Goal: Task Accomplishment & Management: Complete application form

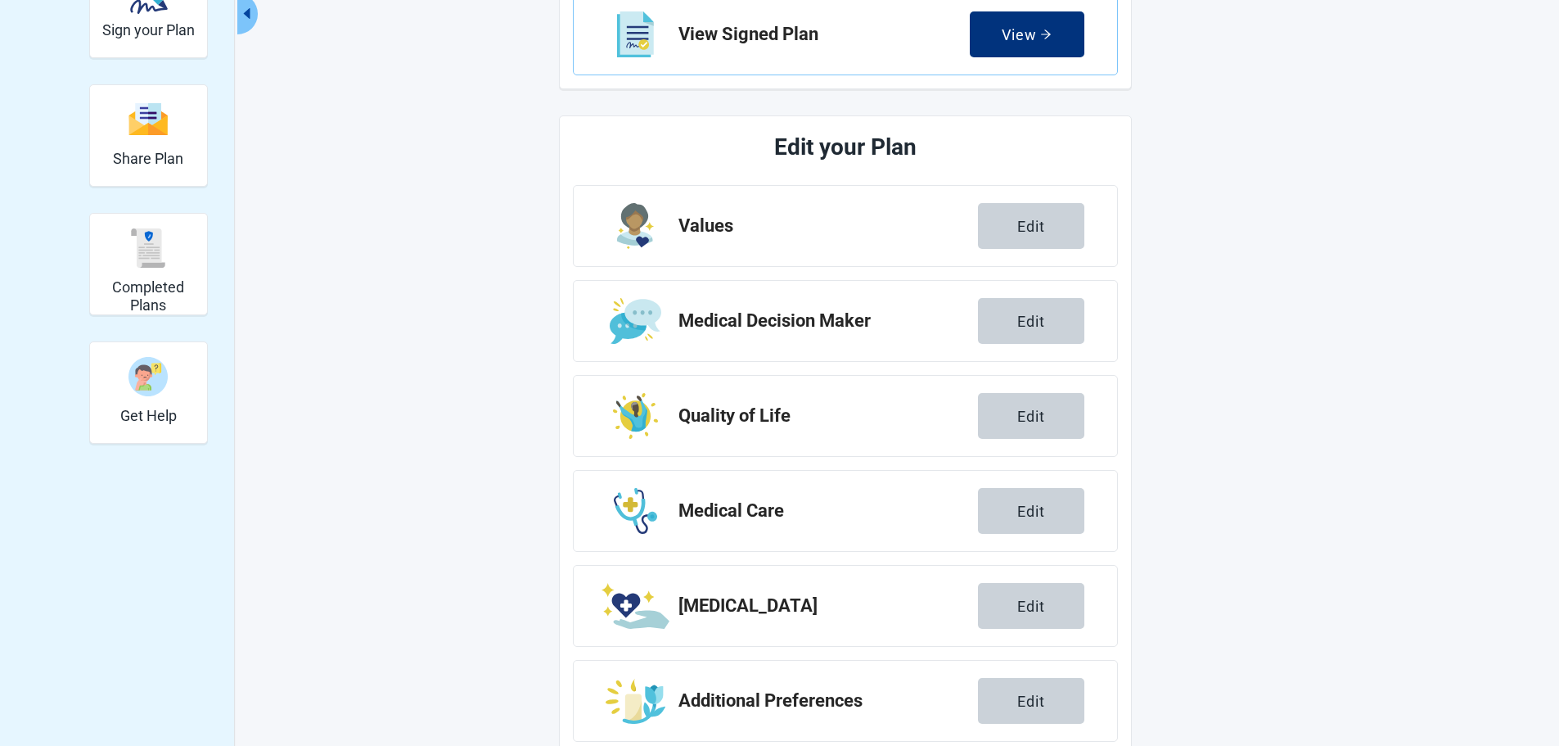
scroll to position [282, 0]
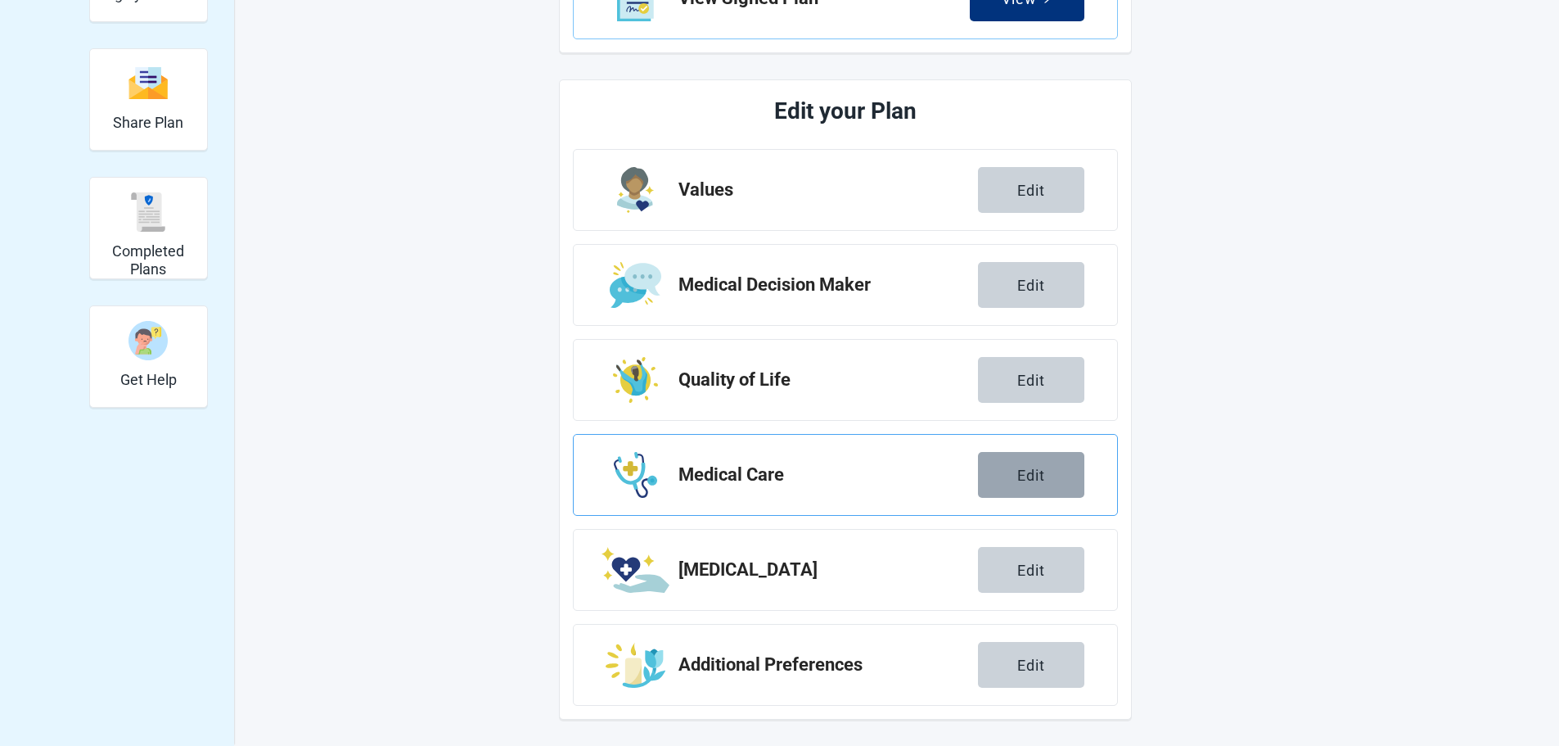
click at [1056, 483] on button "Edit" at bounding box center [1031, 475] width 106 height 46
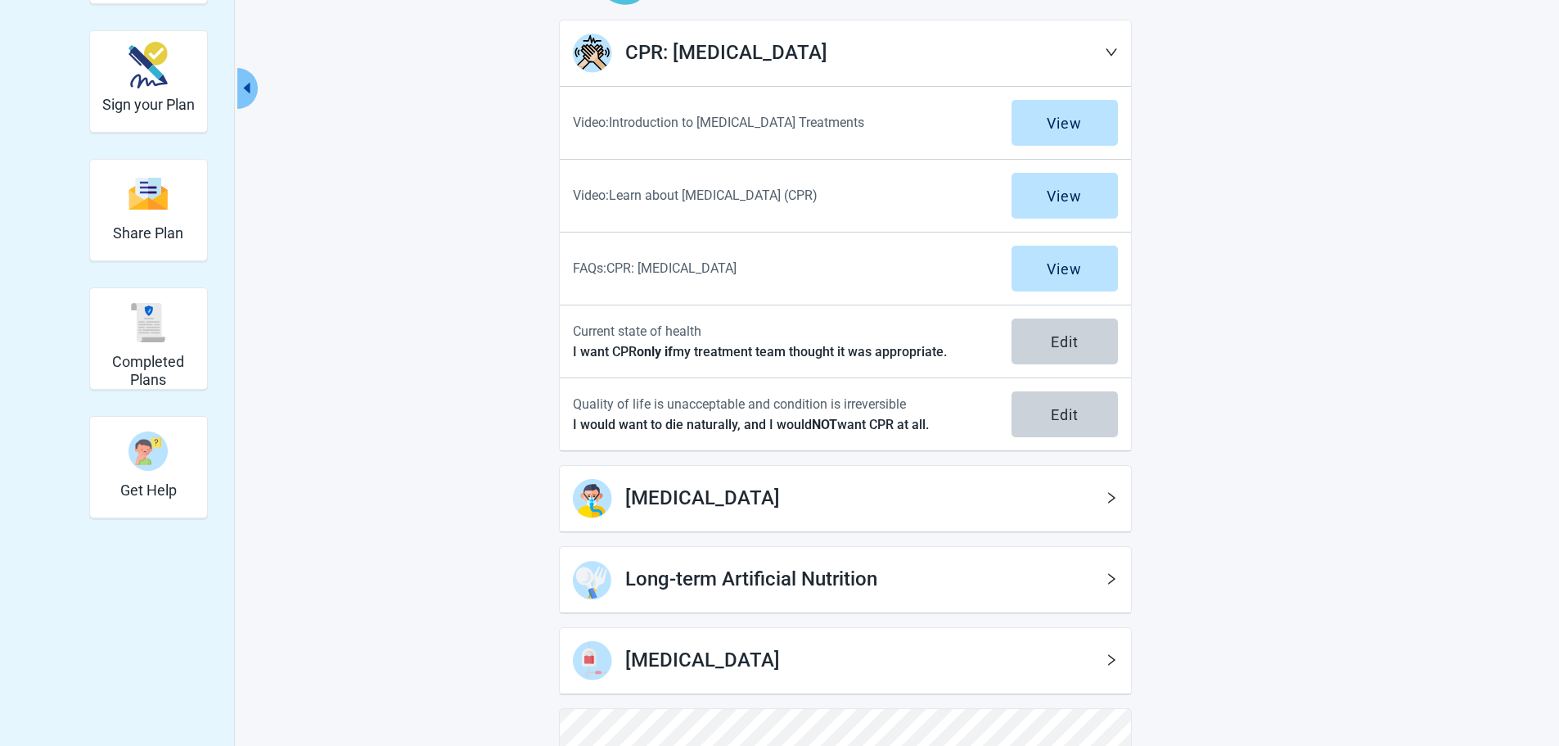
scroll to position [146, 0]
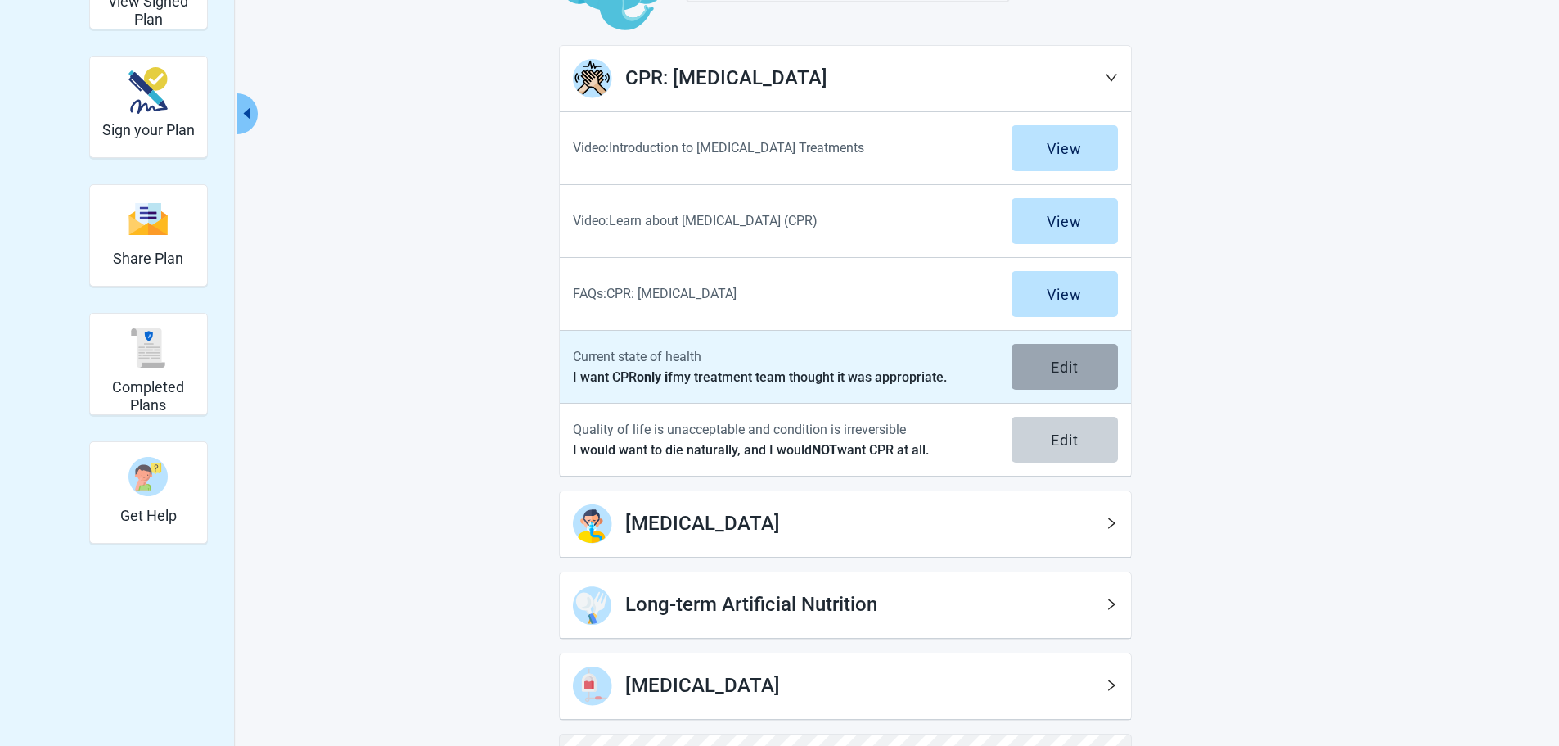
click at [1045, 362] on button "Edit" at bounding box center [1065, 367] width 106 height 46
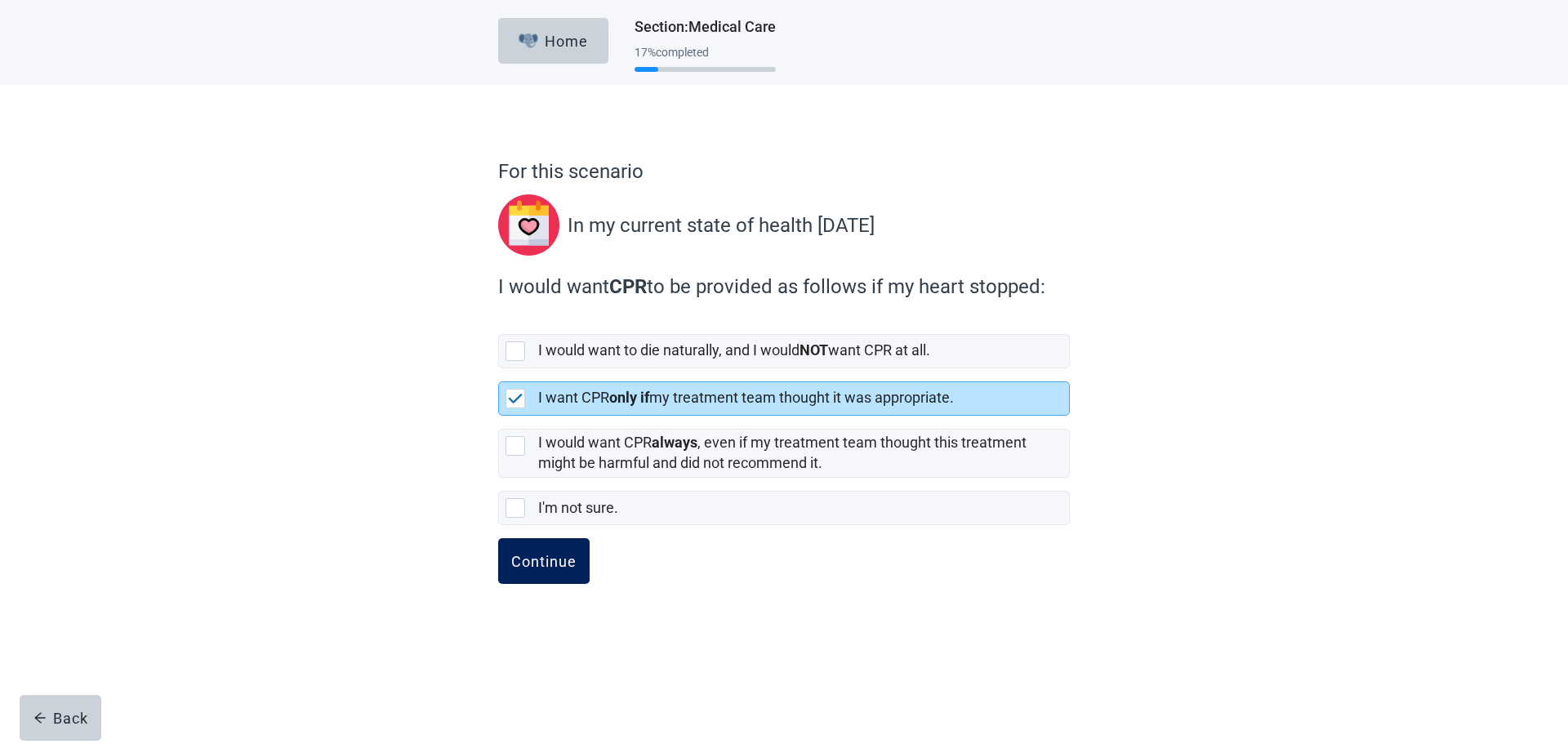
click at [555, 569] on div "Continue" at bounding box center [543, 560] width 65 height 16
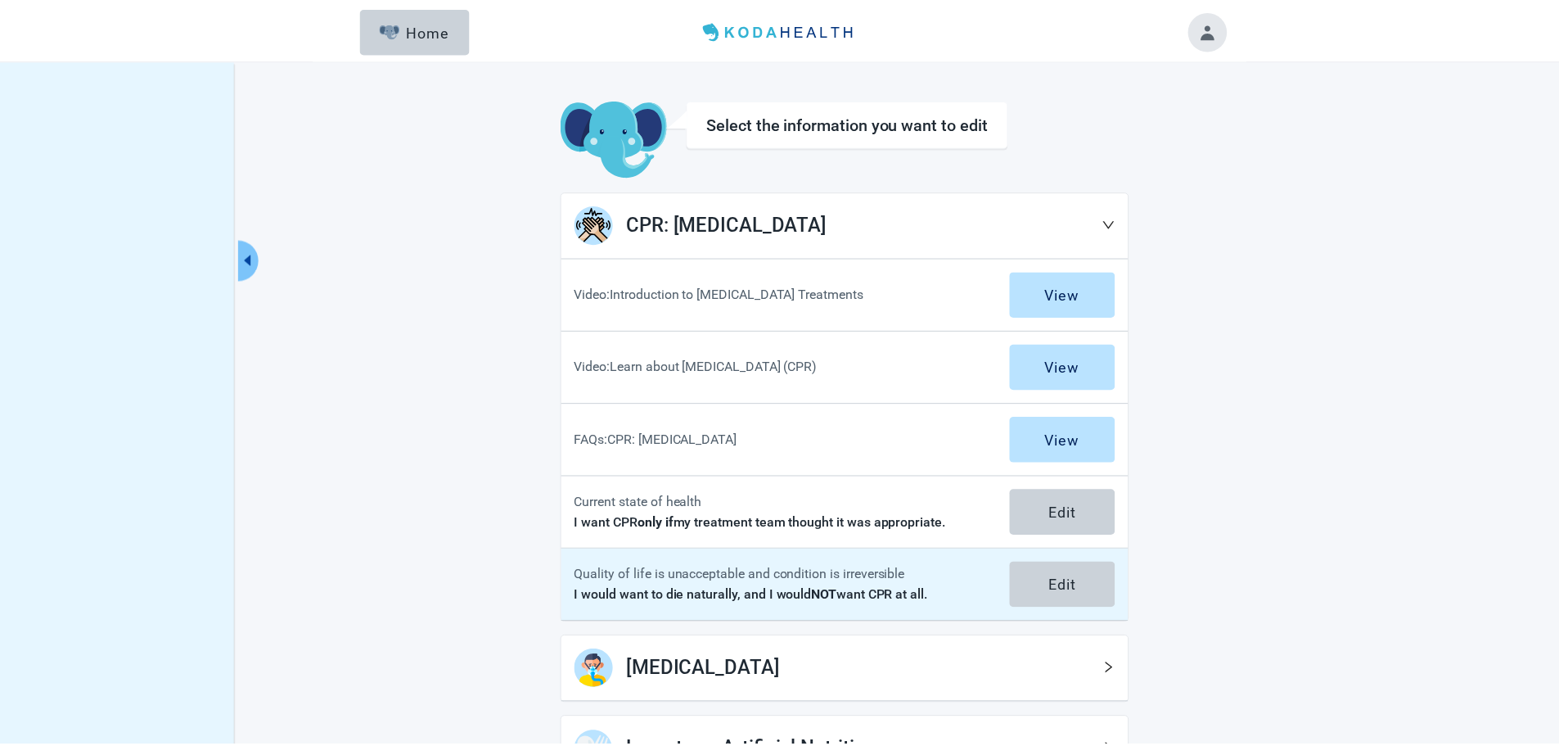
scroll to position [146, 0]
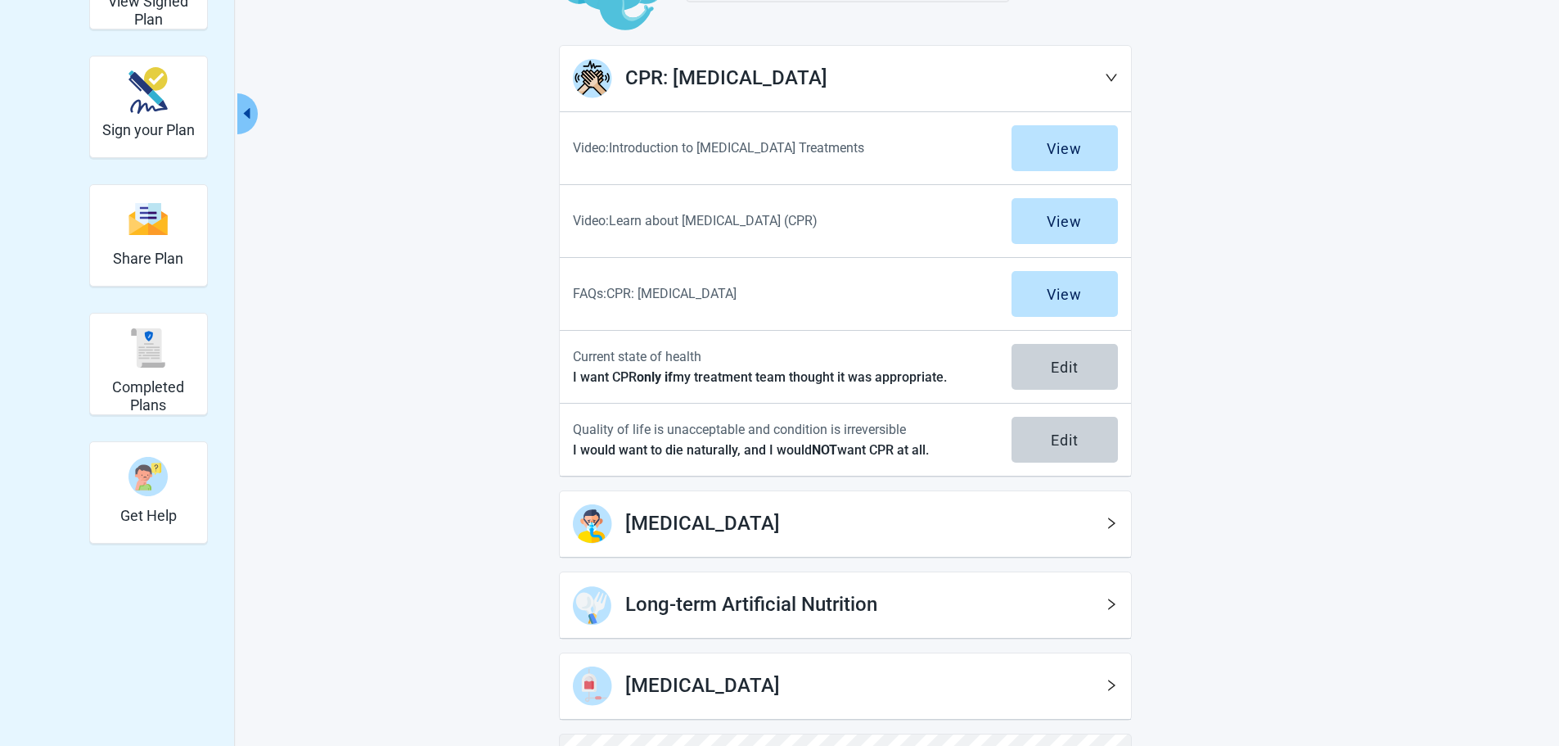
click at [1116, 522] on icon "right" at bounding box center [1111, 522] width 13 height 13
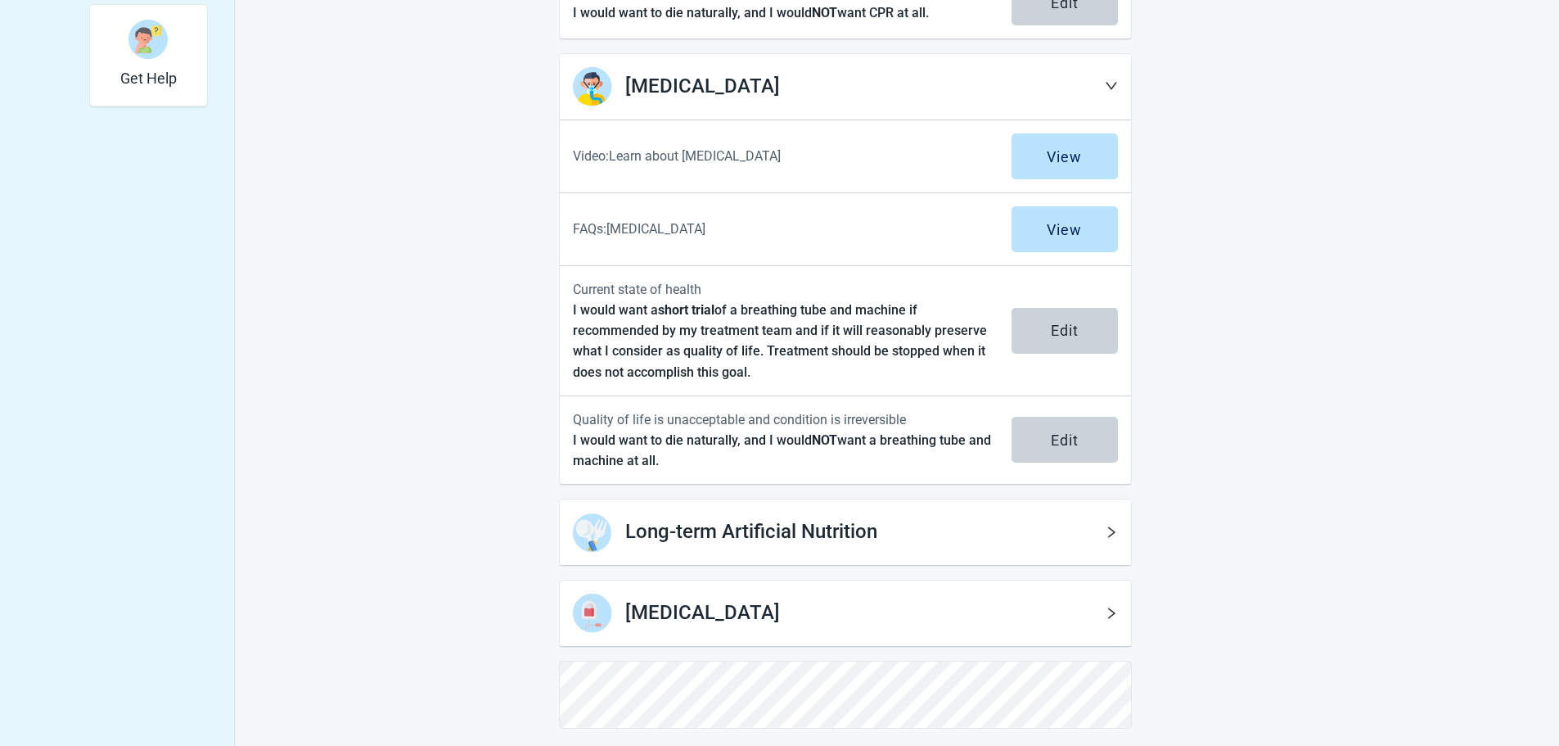
scroll to position [592, 0]
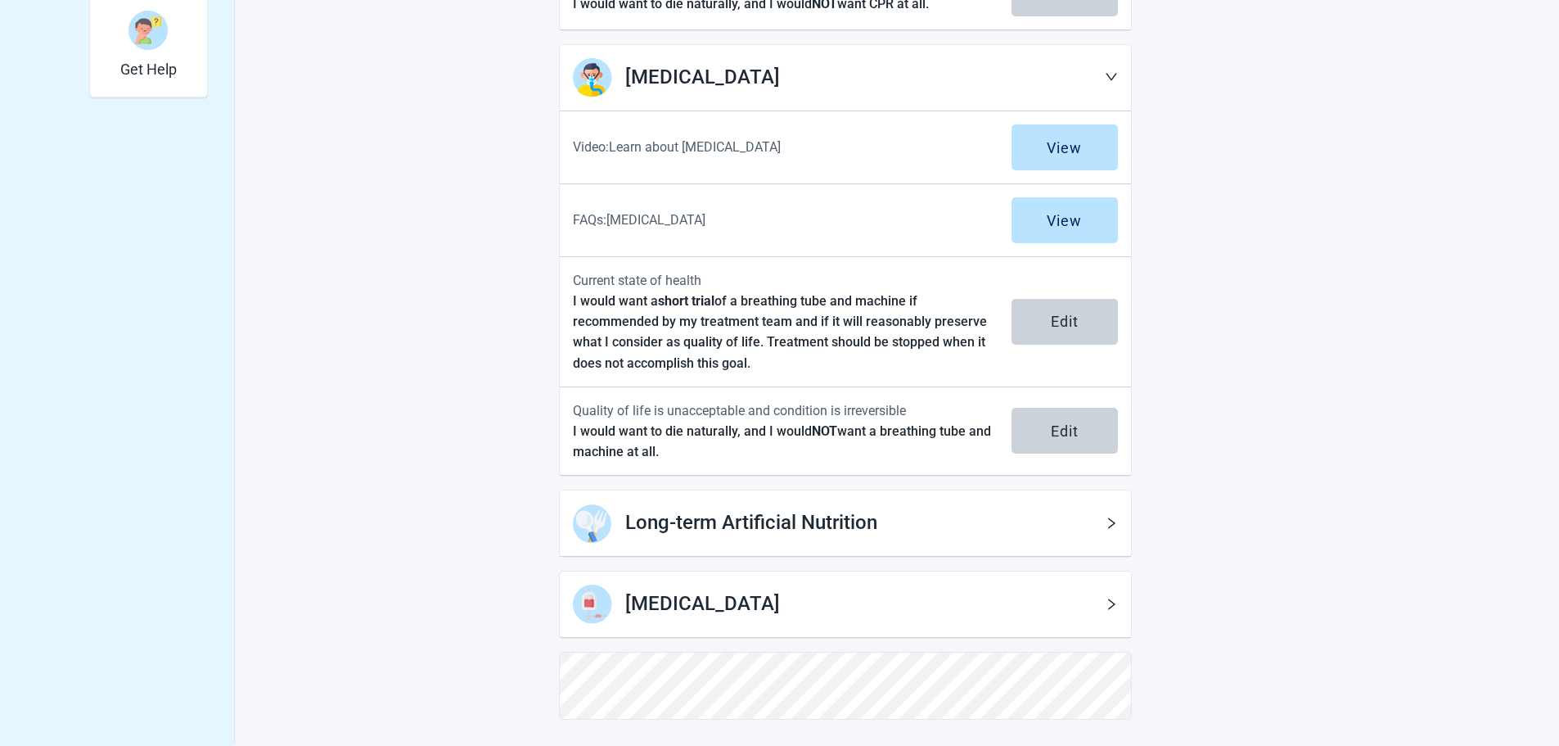
click at [1112, 526] on icon "right" at bounding box center [1111, 522] width 13 height 13
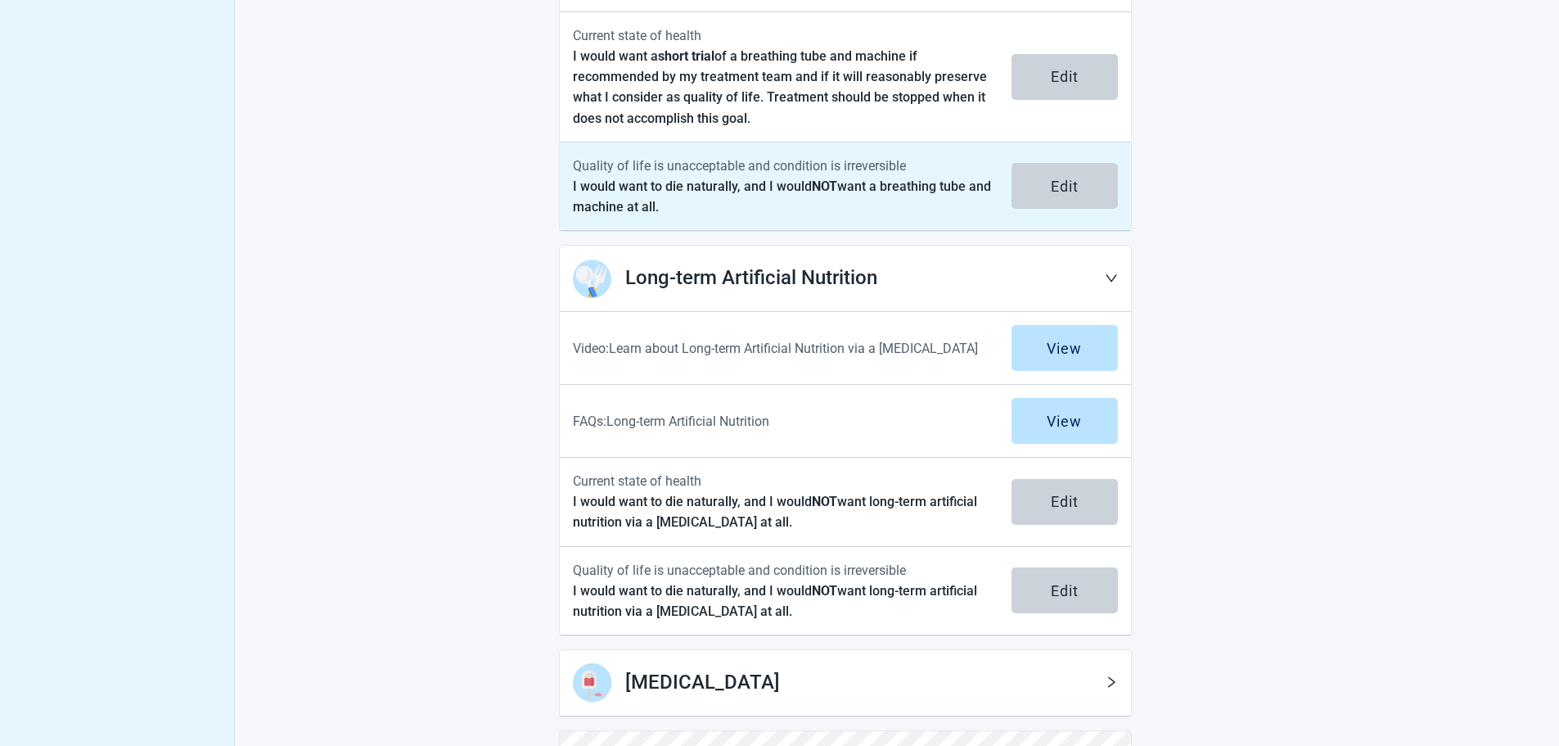
scroll to position [915, 0]
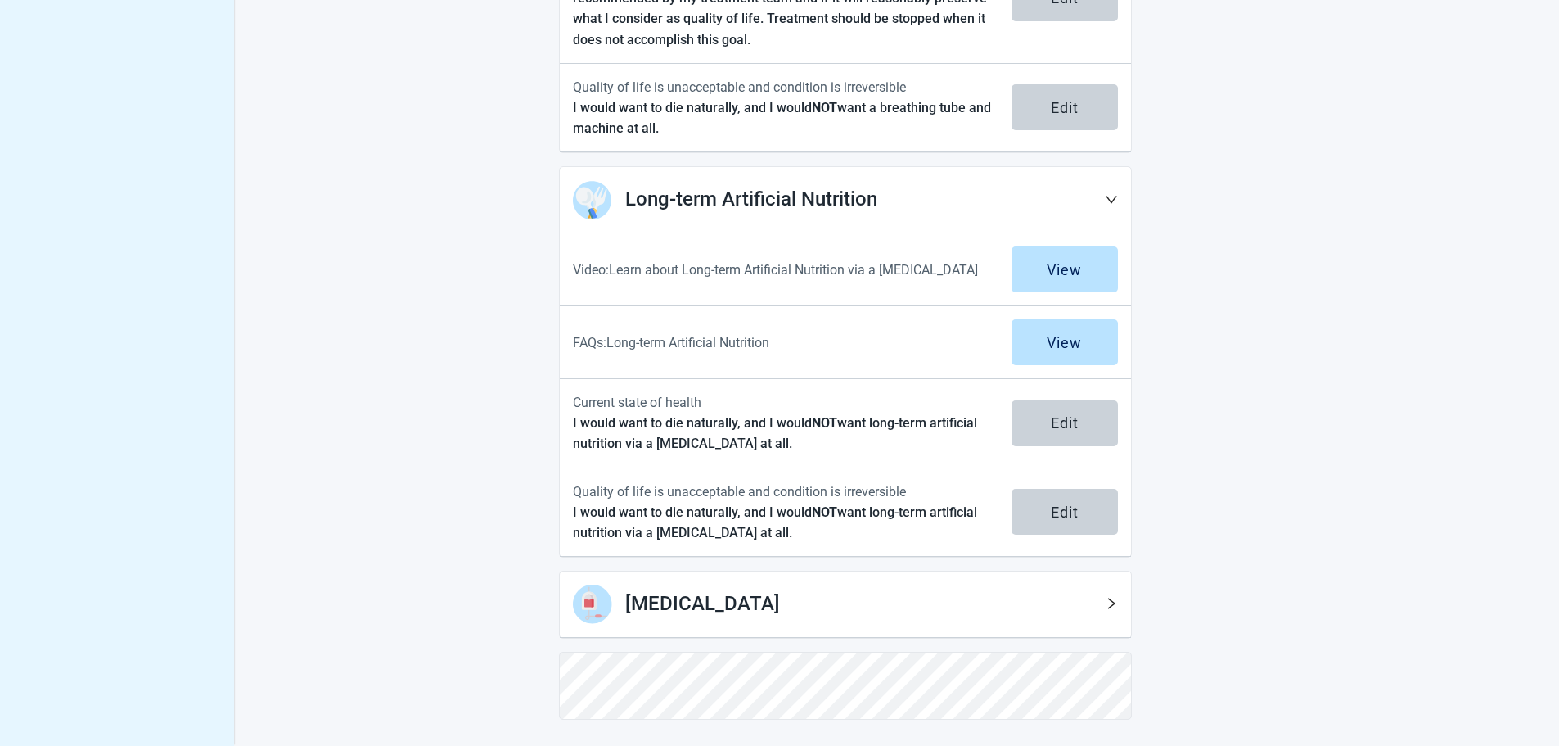
click at [1119, 603] on div "[MEDICAL_DATA]" at bounding box center [845, 604] width 571 height 66
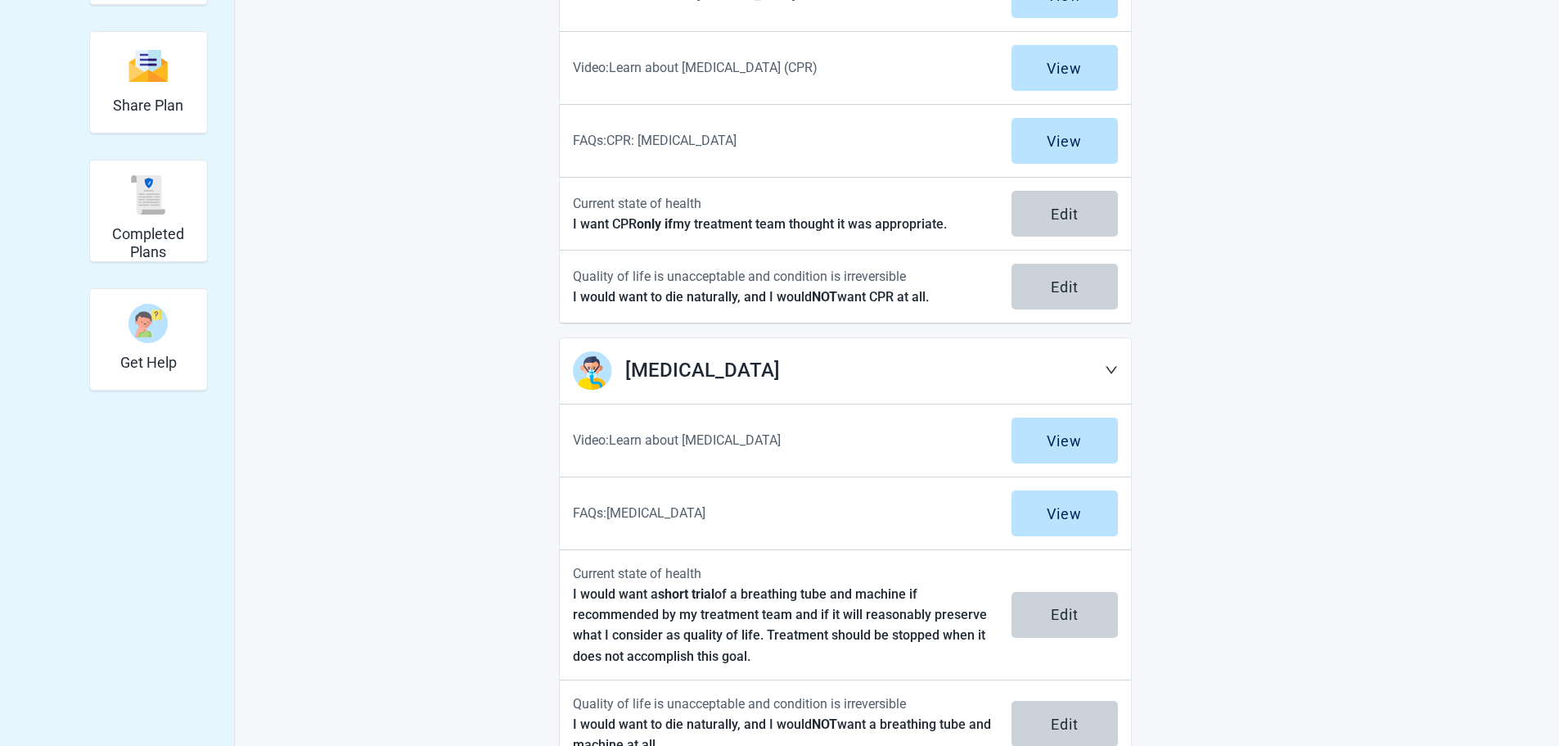
scroll to position [263, 0]
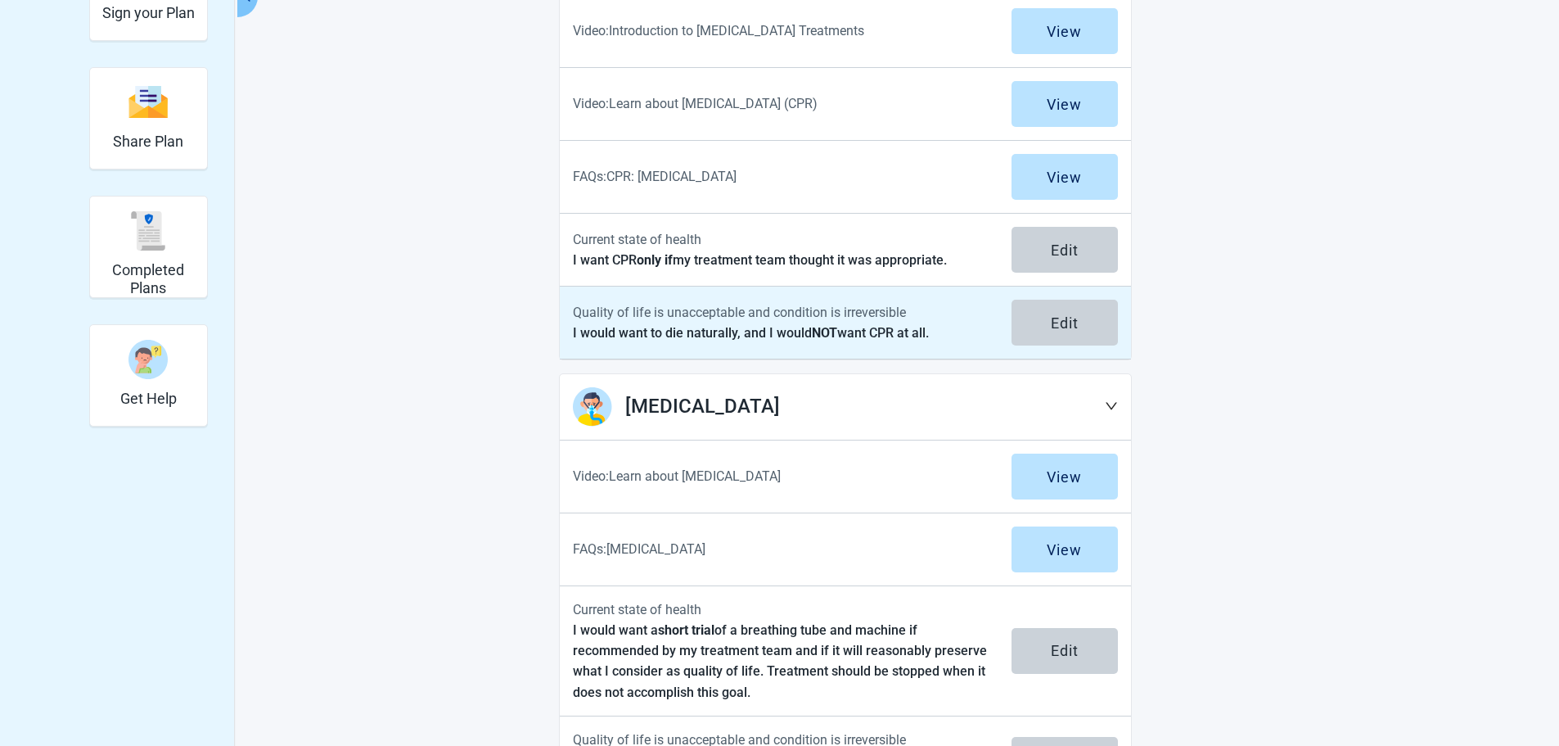
click at [875, 310] on p "Quality of life is unacceptable and condition is irreversible" at bounding box center [782, 312] width 419 height 20
